Goal: Task Accomplishment & Management: Manage account settings

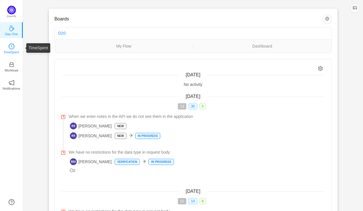
click at [12, 45] on link "TimeSpent" at bounding box center [12, 48] width 6 height 6
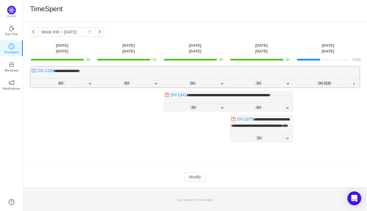
click at [345, 79] on div "3h 31m 3h 31m A" at bounding box center [327, 83] width 66 height 9
click at [198, 182] on button "Modify" at bounding box center [195, 177] width 21 height 9
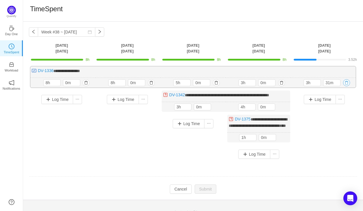
click at [346, 84] on button "button" at bounding box center [346, 82] width 7 height 7
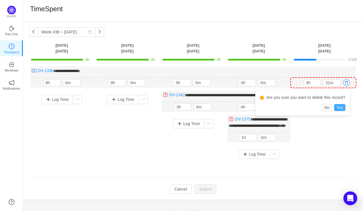
click at [338, 108] on button "Yes" at bounding box center [339, 107] width 11 height 7
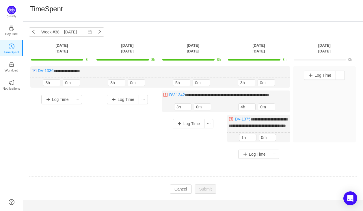
click at [166, 170] on td "**********" at bounding box center [193, 116] width 328 height 105
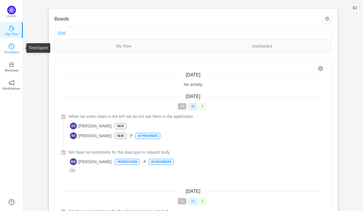
click at [12, 50] on p "TimeSpent" at bounding box center [12, 52] width 16 height 5
